Goal: Ask a question: Seek information or help from site administrators or community

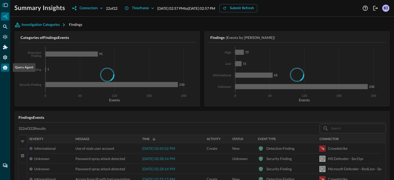
click at [6, 67] on icon "Query Agent" at bounding box center [5, 68] width 5 height 4
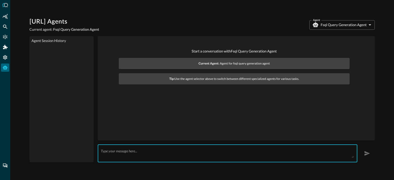
click at [147, 149] on textarea at bounding box center [227, 153] width 253 height 9
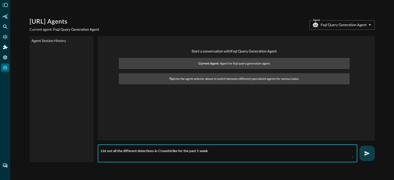
type textarea "List out all the different detections in Crowdstrike for the past 1 week"
click at [366, 151] on icon "button" at bounding box center [366, 153] width 5 height 5
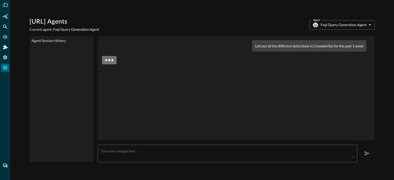
click at [354, 23] on body "Query.AI Agents Current agent: Fsql Query Generation Agent Agent Fsql Query Gen…" at bounding box center [197, 90] width 394 height 180
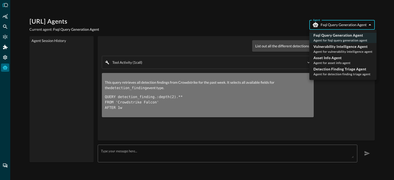
click at [221, 36] on div at bounding box center [197, 90] width 394 height 180
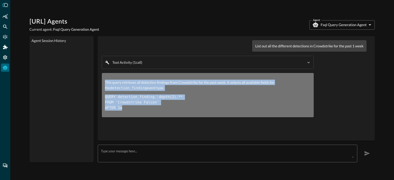
drag, startPoint x: 124, startPoint y: 108, endPoint x: 102, endPoint y: 79, distance: 37.3
click at [102, 79] on test "List out all the different detections in Crowdstrike for the past 1 week Tool A…" at bounding box center [236, 88] width 277 height 104
copy div "This query retrieves all detection findings from Crowdstrike for the past week.…"
click at [331, 27] on body "Query.AI Agents Current agent: Fsql Query Generation Agent Agent Fsql Query Gen…" at bounding box center [197, 90] width 394 height 180
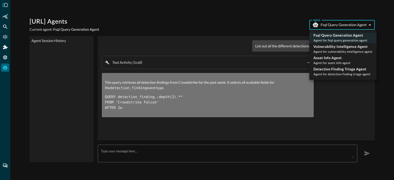
click at [161, 151] on div at bounding box center [197, 90] width 394 height 180
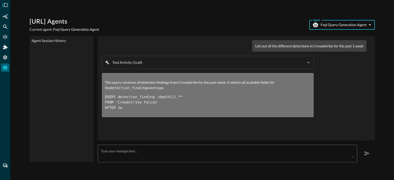
click at [126, 149] on textarea at bounding box center [227, 153] width 253 height 9
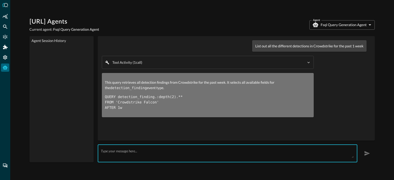
paste textarea "This query retrieves all detection findings from Crowdstrike for the past week.…"
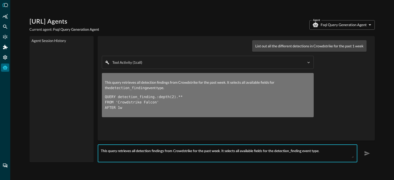
scroll to position [4, 0]
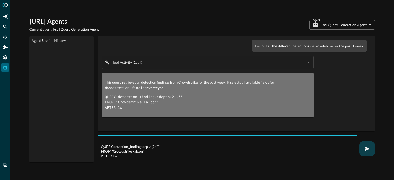
type textarea "This query retrieves all detection findings from Crowdstrike for the past week.…"
click at [366, 147] on icon "button" at bounding box center [366, 149] width 5 height 5
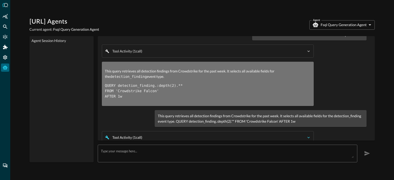
scroll to position [6, 0]
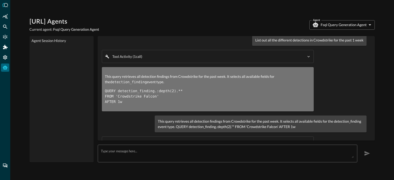
click at [344, 25] on body "Query.AI Agents Current agent: Fsql Query Generation Agent Agent Fsql Query Gen…" at bounding box center [197, 90] width 394 height 180
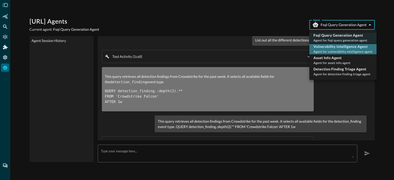
click at [343, 45] on p "Vulnerability Intelligence Agent" at bounding box center [342, 46] width 59 height 5
type input "vulnerability_intelligence_agent"
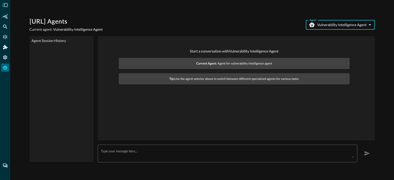
click at [123, 154] on textarea at bounding box center [227, 153] width 253 height 9
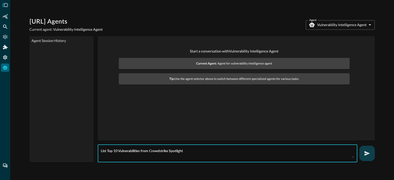
type textarea "List Top 10 Vulnerabilities from Crowdstrike Spotlight"
click at [367, 151] on icon "button" at bounding box center [367, 154] width 6 height 6
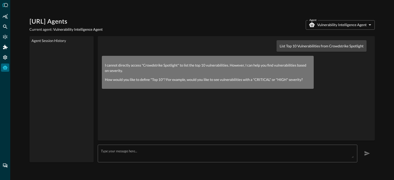
click at [248, 140] on div "List Top 10 Vulnerabilities from Crowdstrike Spotlight I cannot directly access…" at bounding box center [236, 99] width 277 height 126
click at [218, 150] on textarea at bounding box center [227, 153] width 253 height 9
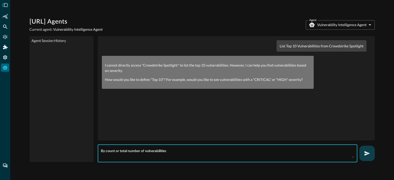
type textarea "By count or total number of vulnerabilities"
click at [370, 151] on button "button" at bounding box center [366, 153] width 15 height 15
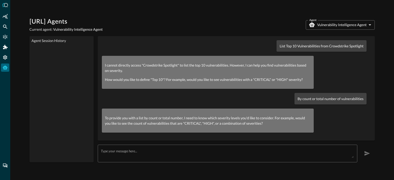
click at [274, 149] on textarea at bounding box center [227, 153] width 253 height 9
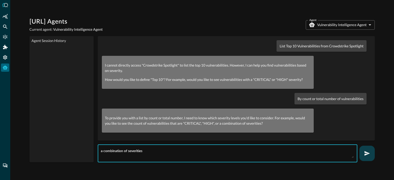
type textarea "a combination of severities"
click at [367, 151] on icon "button" at bounding box center [367, 154] width 6 height 6
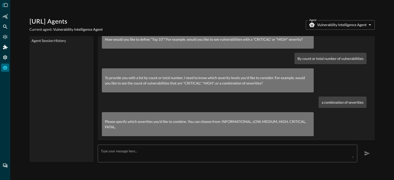
scroll to position [44, 0]
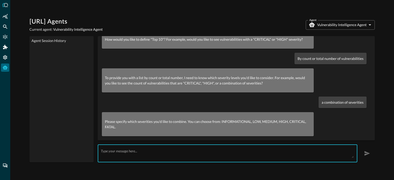
click at [168, 152] on textarea at bounding box center [227, 153] width 253 height 9
type textarea "Just consider, Medium, High, Critical and Fatal"
click at [367, 151] on icon "button" at bounding box center [367, 154] width 6 height 6
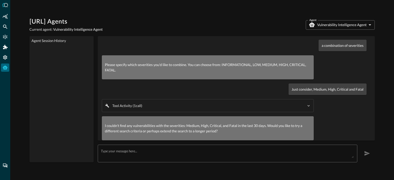
scroll to position [105, 0]
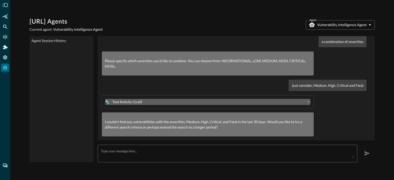
click at [306, 100] on icon "button" at bounding box center [308, 102] width 5 height 5
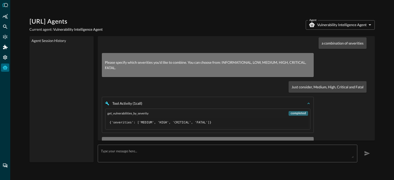
scroll to position [127, 0]
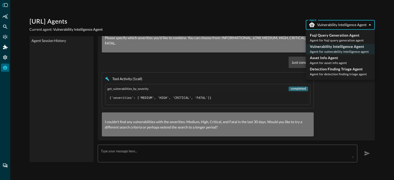
click at [333, 24] on body "Query.AI Agents Current agent: Vulnerability Intelligence Agent Agent Vulnerabi…" at bounding box center [197, 90] width 394 height 180
click at [331, 62] on span "Agent for asset info agent" at bounding box center [328, 63] width 37 height 4
type input "asset_info_agent"
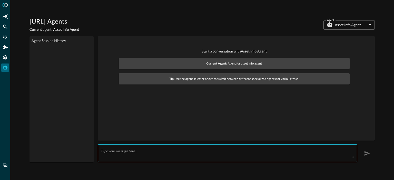
click at [148, 149] on textarea at bounding box center [227, 153] width 253 height 9
type textarea "Give me asset information for MA49LMJ0DQSVH"
click at [367, 151] on icon "button" at bounding box center [367, 154] width 6 height 6
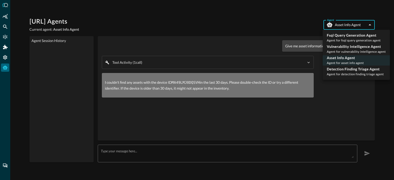
click at [353, 25] on body "Query.AI Agents Current agent: Asset Info Agent Agent Asset Info Agent asset_in…" at bounding box center [197, 90] width 394 height 180
click at [5, 58] on div at bounding box center [197, 90] width 394 height 180
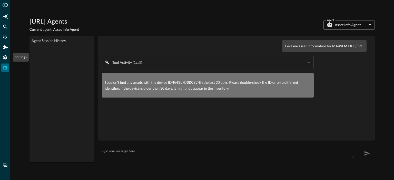
click at [5, 58] on icon "Settings" at bounding box center [5, 57] width 5 height 5
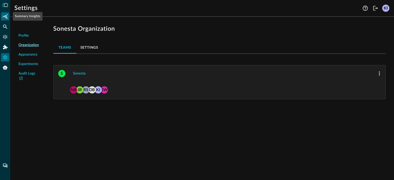
click at [2, 17] on div "Summary Insights" at bounding box center [5, 16] width 8 height 8
